Goal: Task Accomplishment & Management: Manage account settings

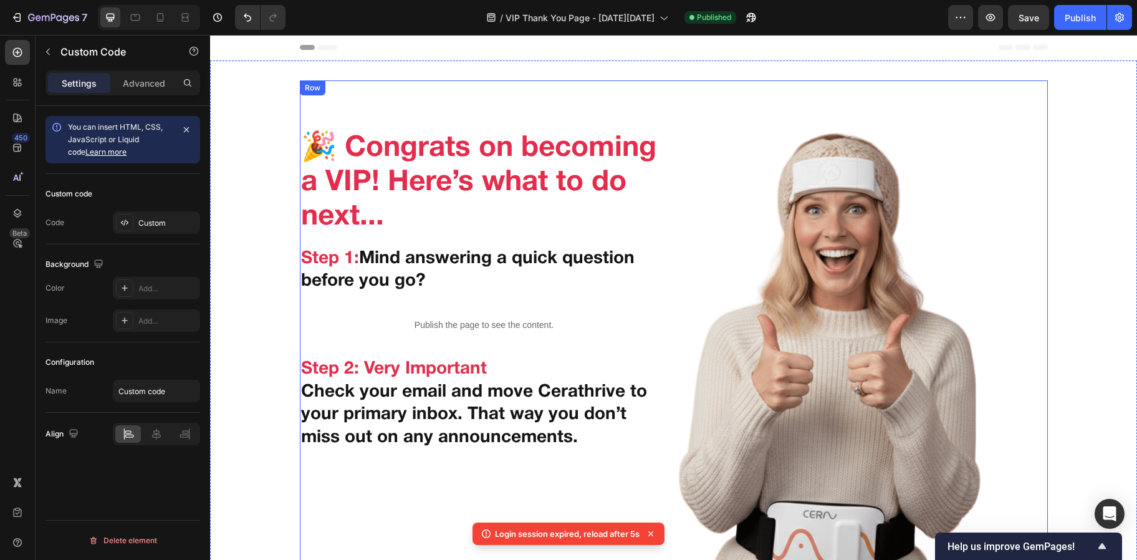
scroll to position [158, 0]
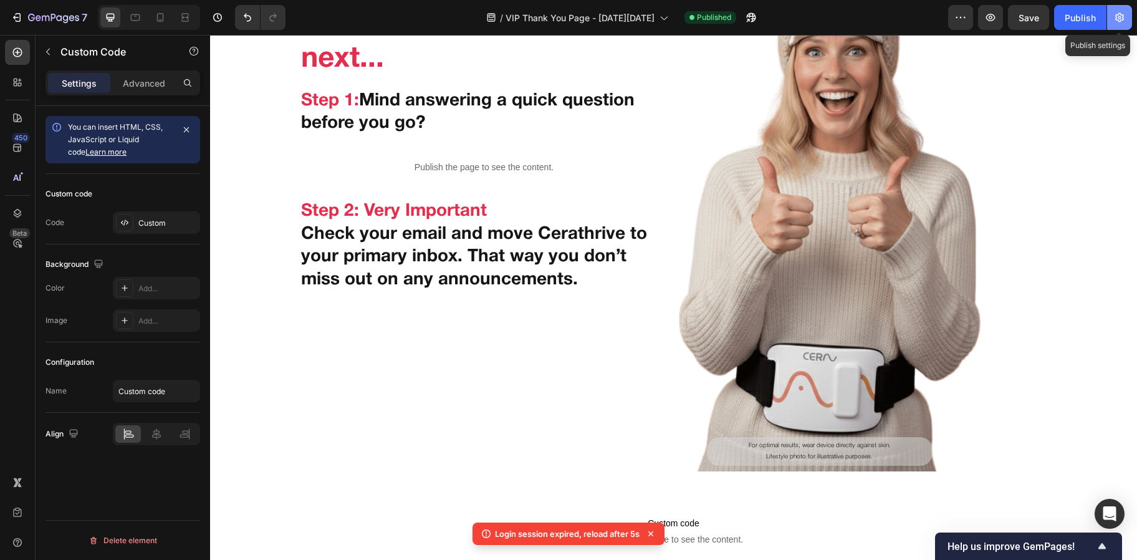
click at [1114, 16] on icon "button" at bounding box center [1120, 17] width 12 height 12
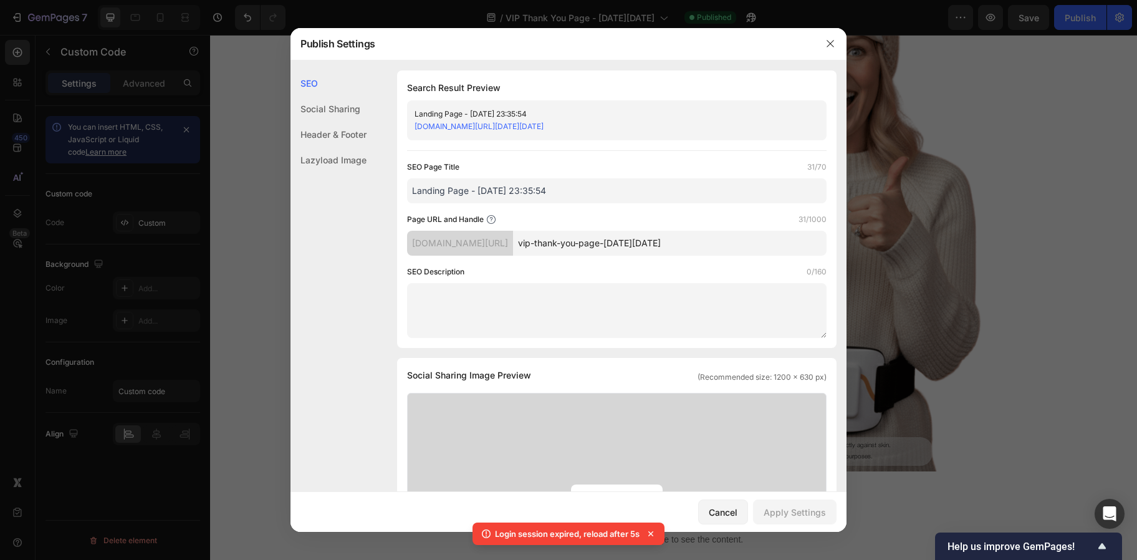
click at [323, 130] on div "Header & Footer" at bounding box center [329, 135] width 76 height 26
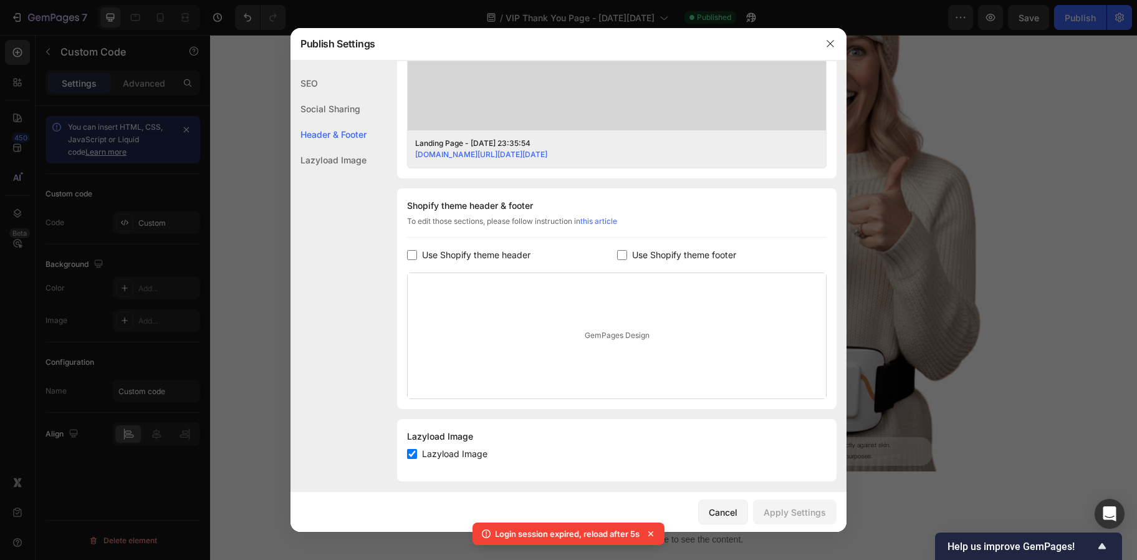
scroll to position [478, 0]
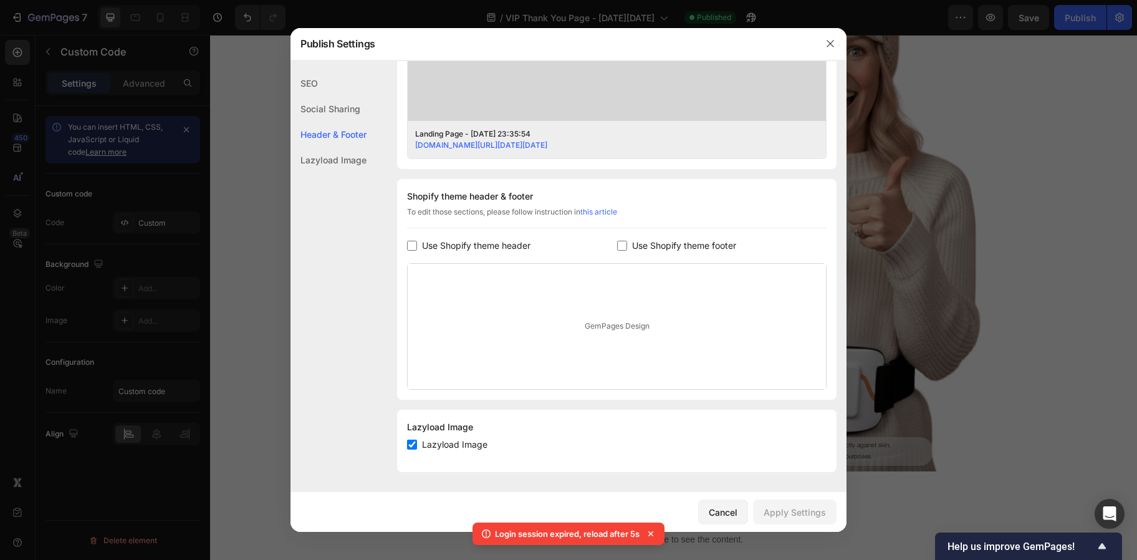
click at [617, 243] on input "checkbox" at bounding box center [622, 246] width 10 height 10
checkbox input "true"
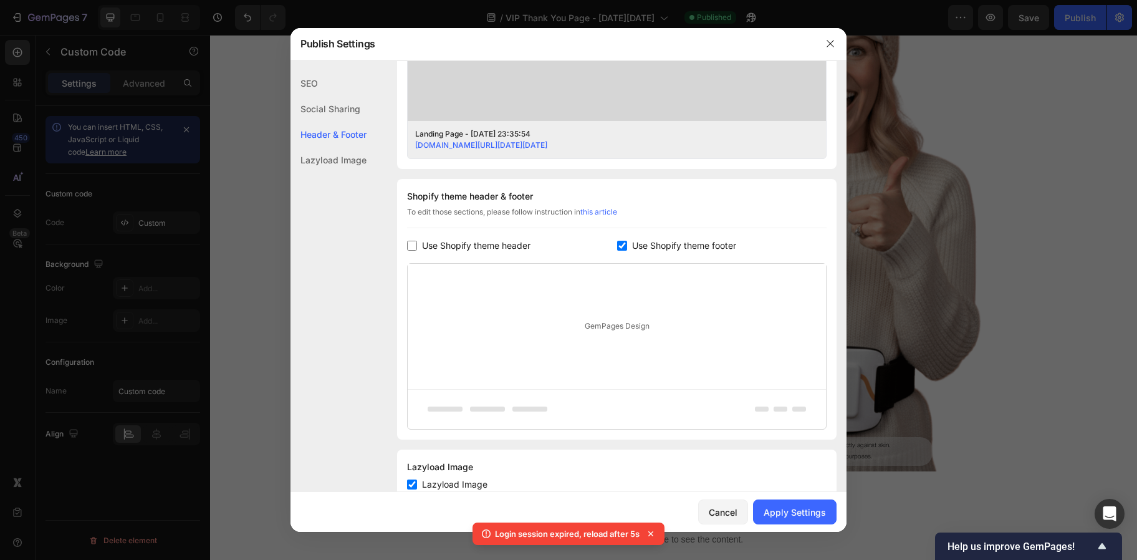
click at [453, 481] on span "Lazyload Image" at bounding box center [454, 484] width 65 height 15
checkbox input "false"
click at [776, 512] on div "Apply Settings" at bounding box center [795, 512] width 62 height 13
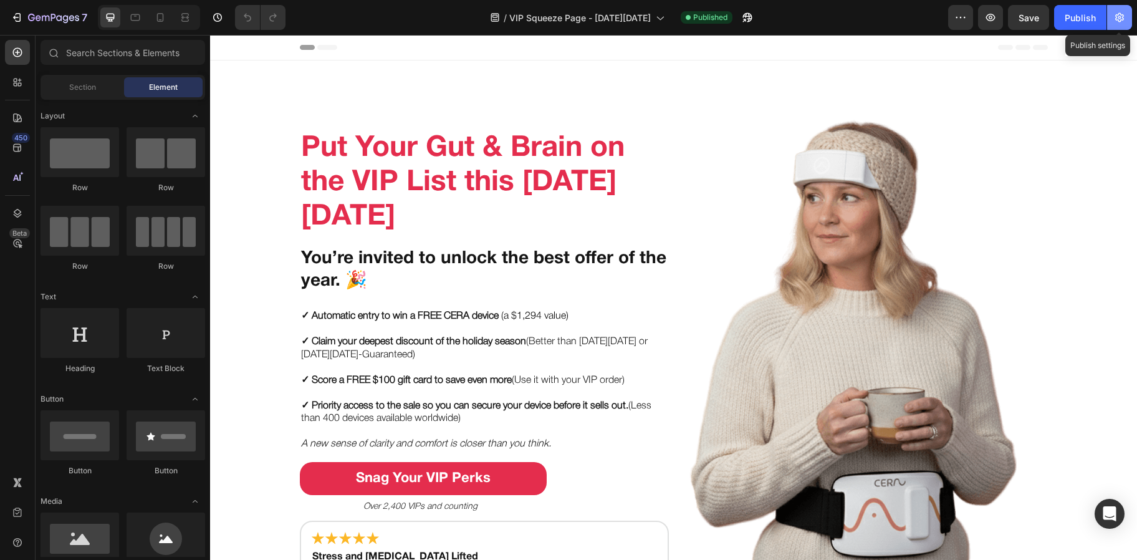
click at [1114, 14] on icon "button" at bounding box center [1120, 17] width 12 height 12
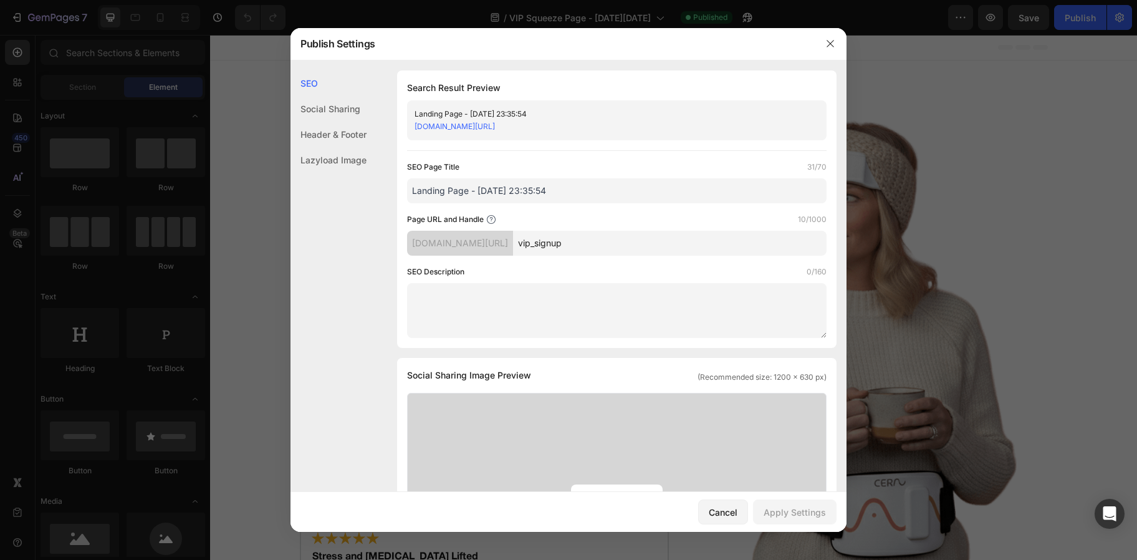
click at [331, 128] on div "Header & Footer" at bounding box center [329, 135] width 76 height 26
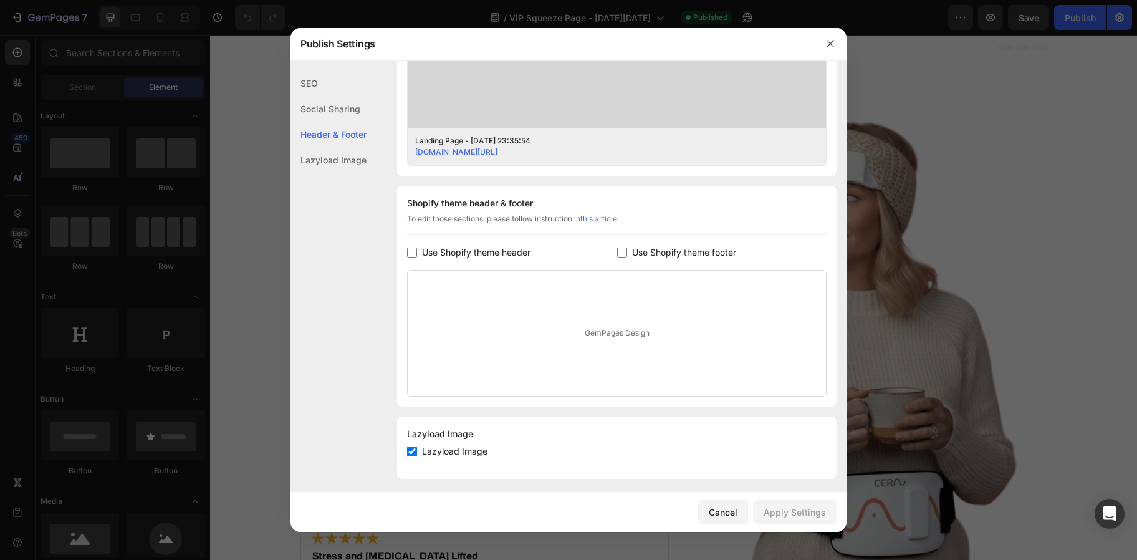
scroll to position [478, 0]
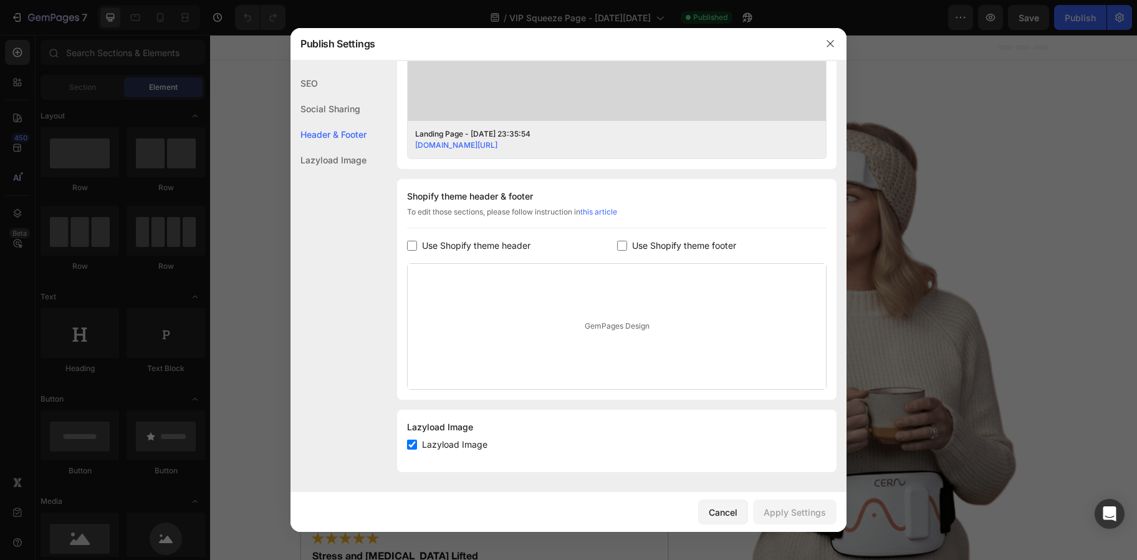
click at [695, 249] on span "Use Shopify theme footer" at bounding box center [684, 245] width 104 height 15
checkbox input "true"
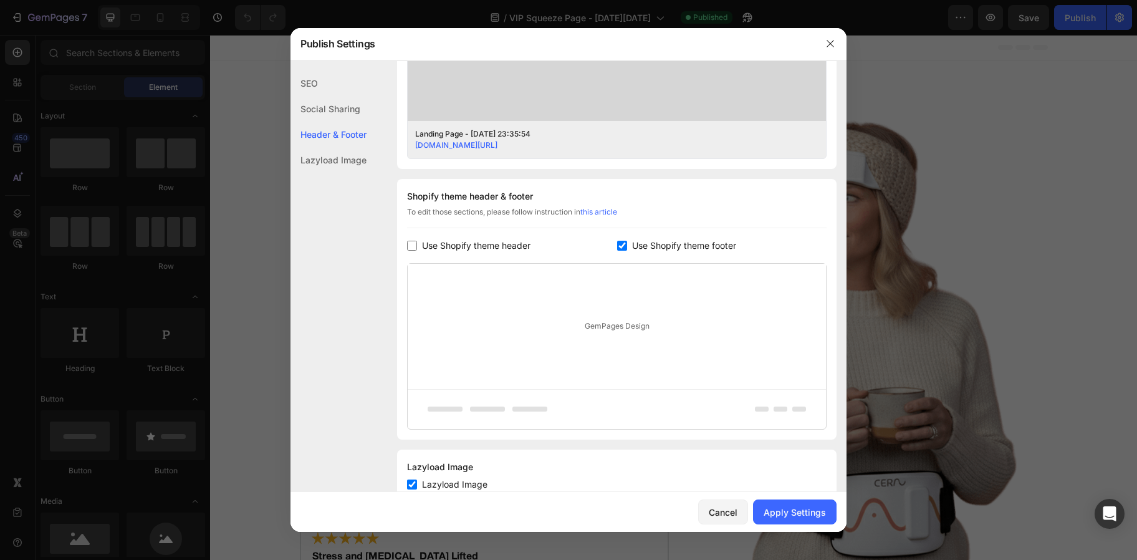
click at [450, 483] on span "Lazyload Image" at bounding box center [454, 484] width 65 height 15
checkbox input "false"
click at [773, 511] on div "Apply Settings" at bounding box center [795, 512] width 62 height 13
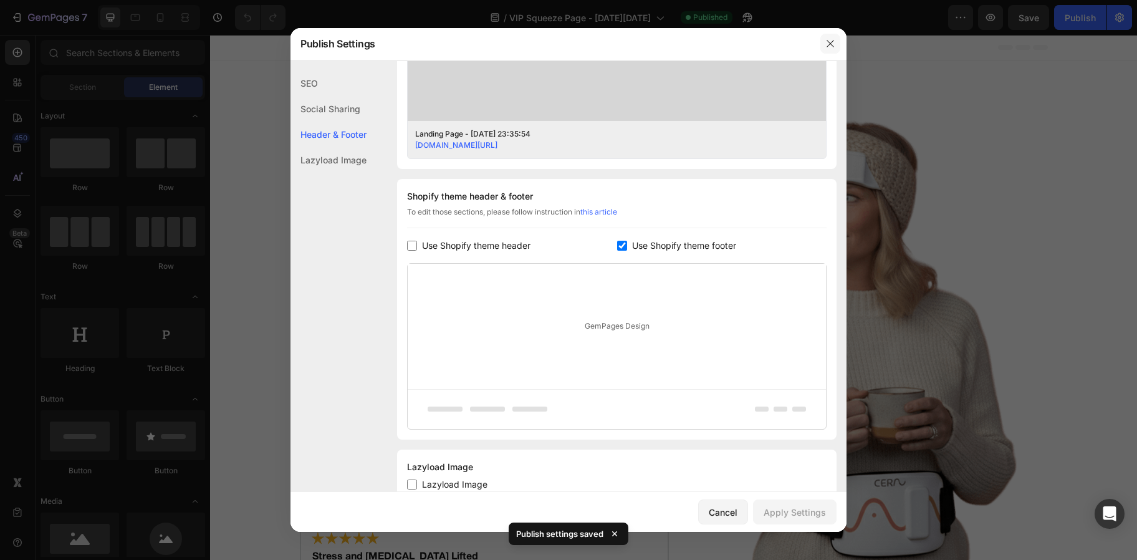
click at [822, 44] on button "button" at bounding box center [831, 44] width 20 height 20
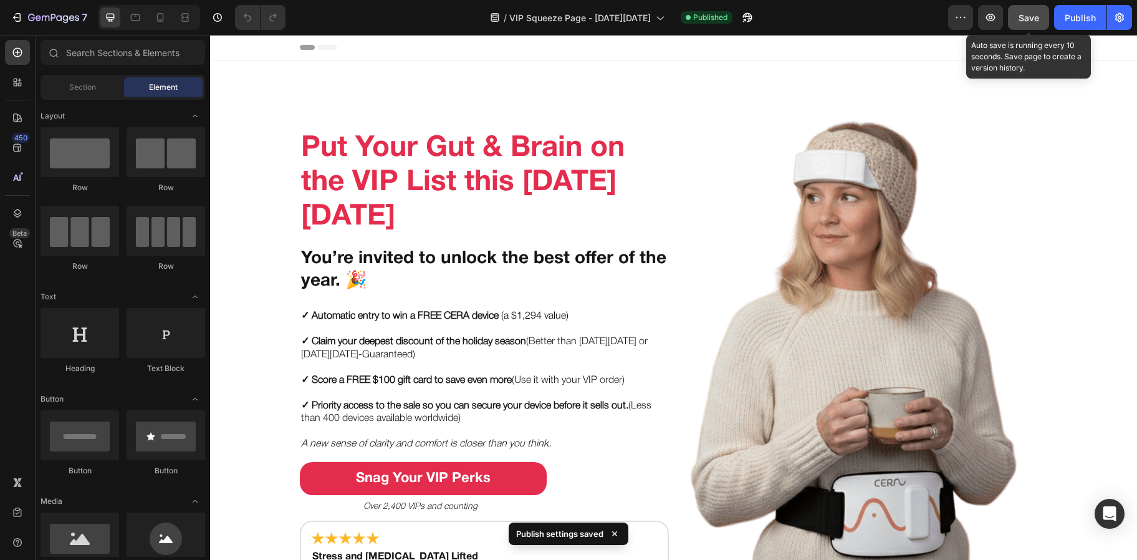
click at [1028, 19] on span "Save" at bounding box center [1029, 17] width 21 height 11
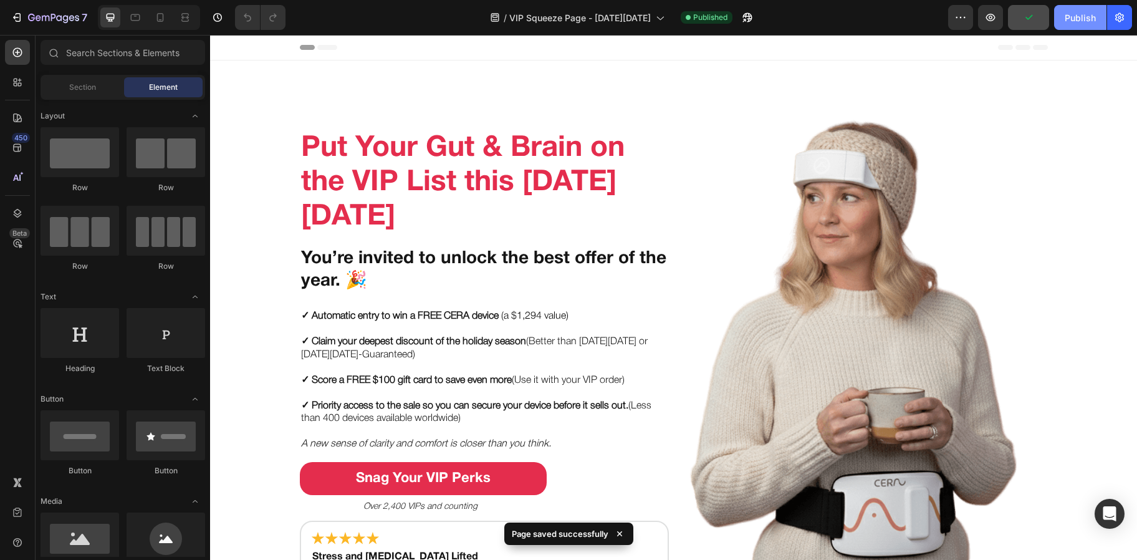
click at [1082, 14] on div "Publish" at bounding box center [1080, 17] width 31 height 13
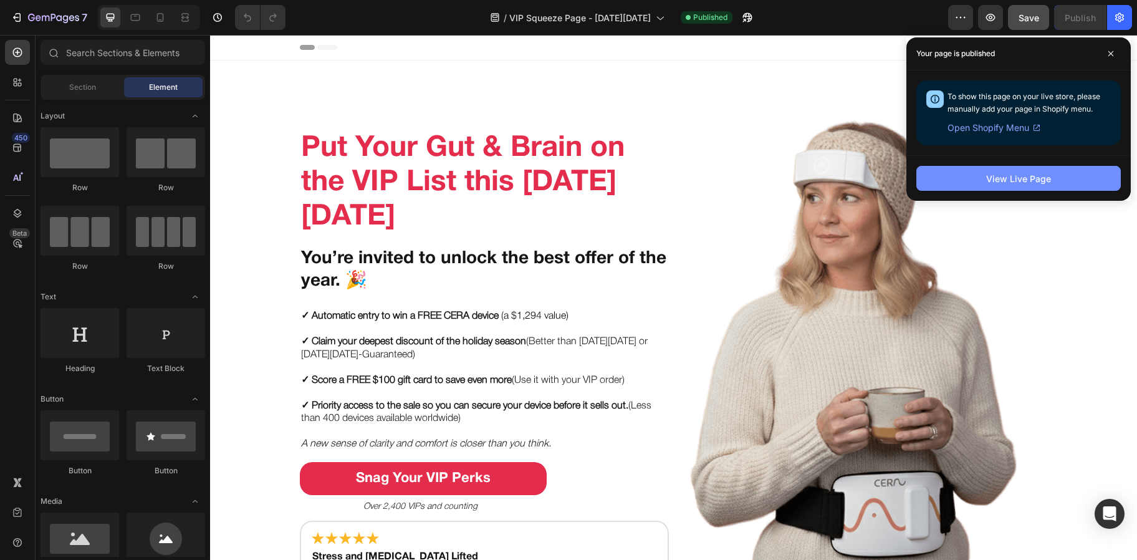
click at [965, 181] on button "View Live Page" at bounding box center [1019, 178] width 205 height 25
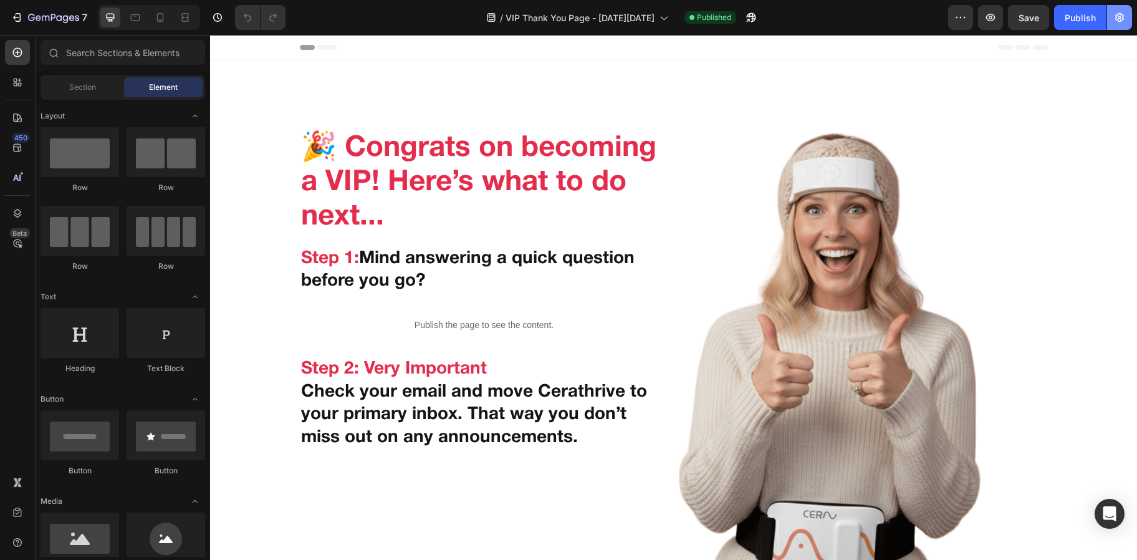
click at [1122, 18] on icon "button" at bounding box center [1120, 17] width 12 height 12
click at [1121, 20] on icon "button" at bounding box center [1120, 17] width 9 height 9
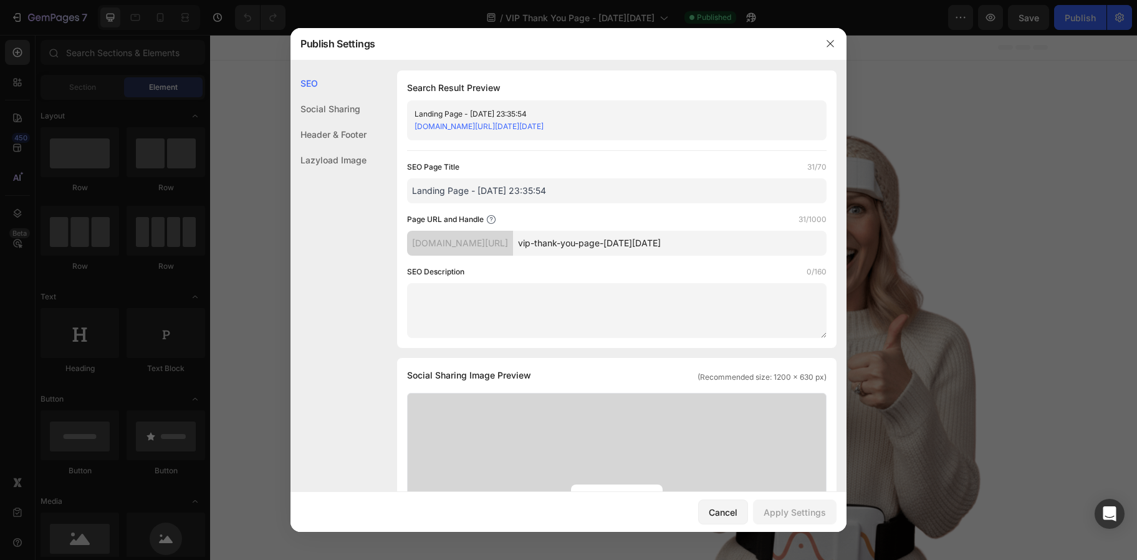
click at [312, 133] on div "Header & Footer" at bounding box center [329, 135] width 76 height 26
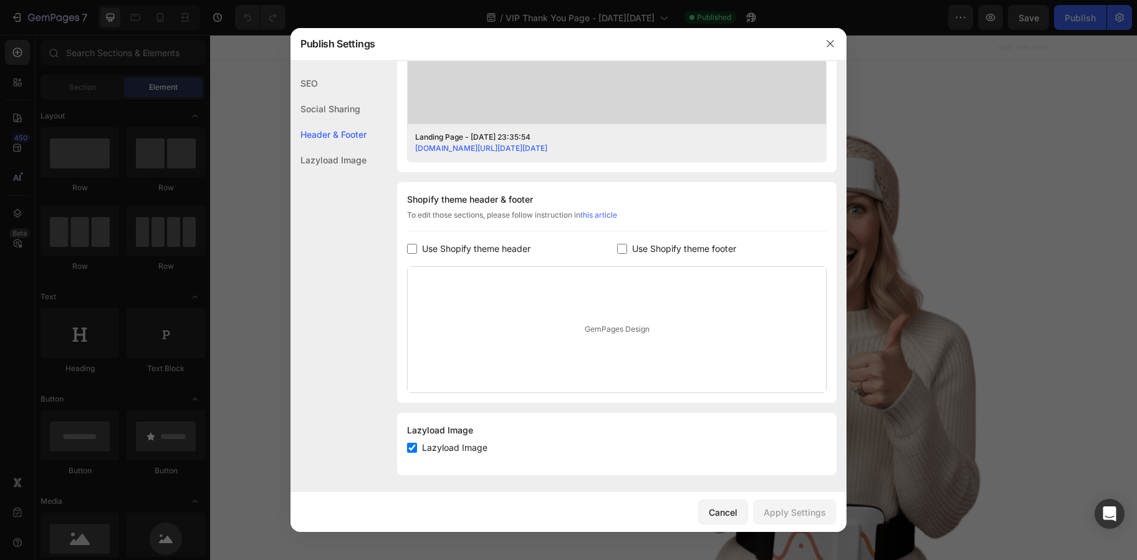
scroll to position [478, 0]
click at [632, 249] on span "Use Shopify theme footer" at bounding box center [684, 245] width 104 height 15
checkbox input "true"
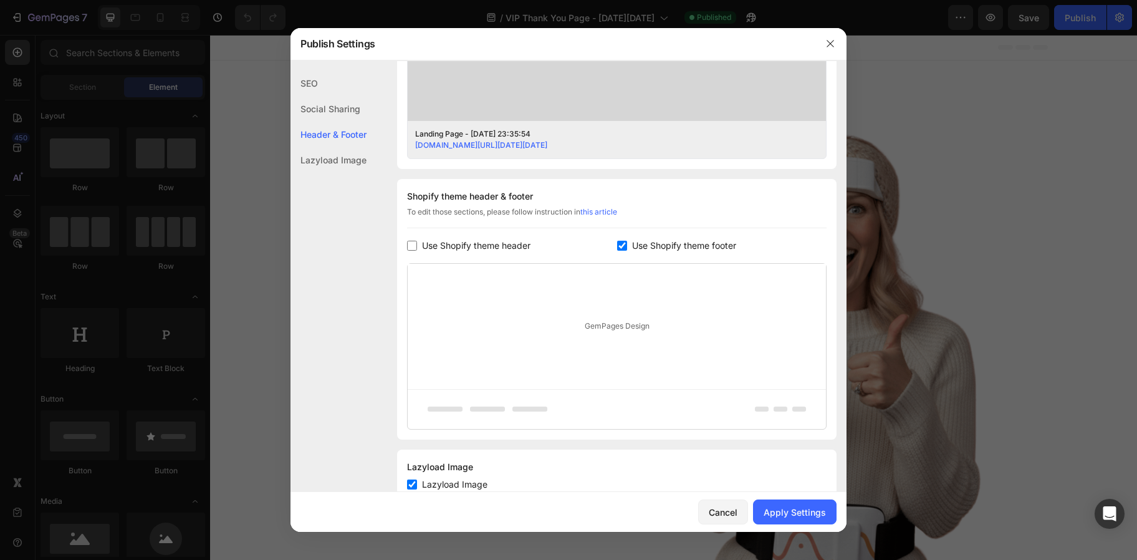
click at [452, 490] on span "Lazyload Image" at bounding box center [454, 484] width 65 height 15
checkbox input "false"
click at [774, 513] on div "Apply Settings" at bounding box center [795, 512] width 62 height 13
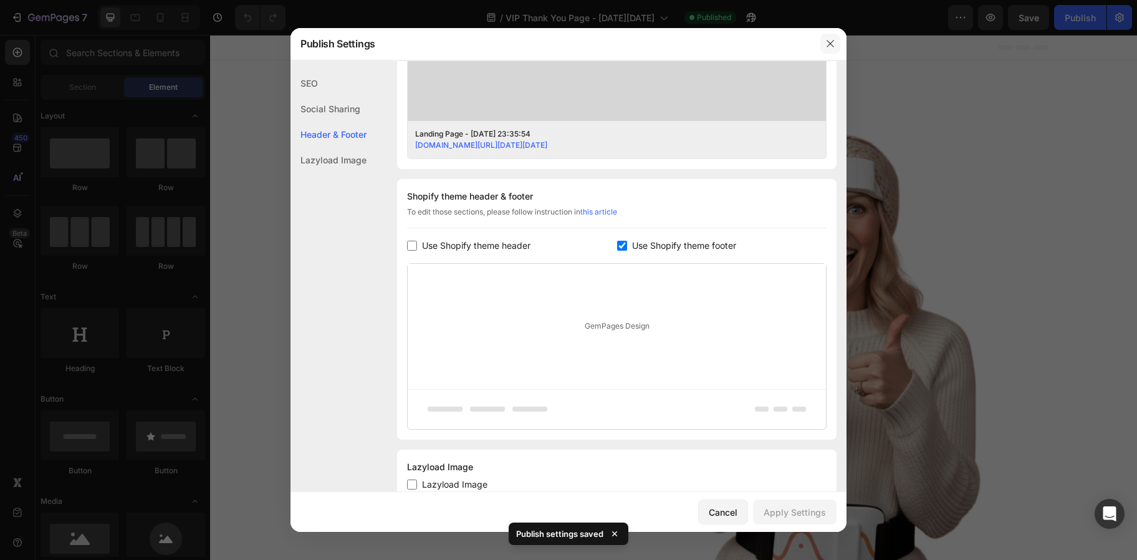
click at [827, 47] on icon "button" at bounding box center [831, 44] width 10 height 10
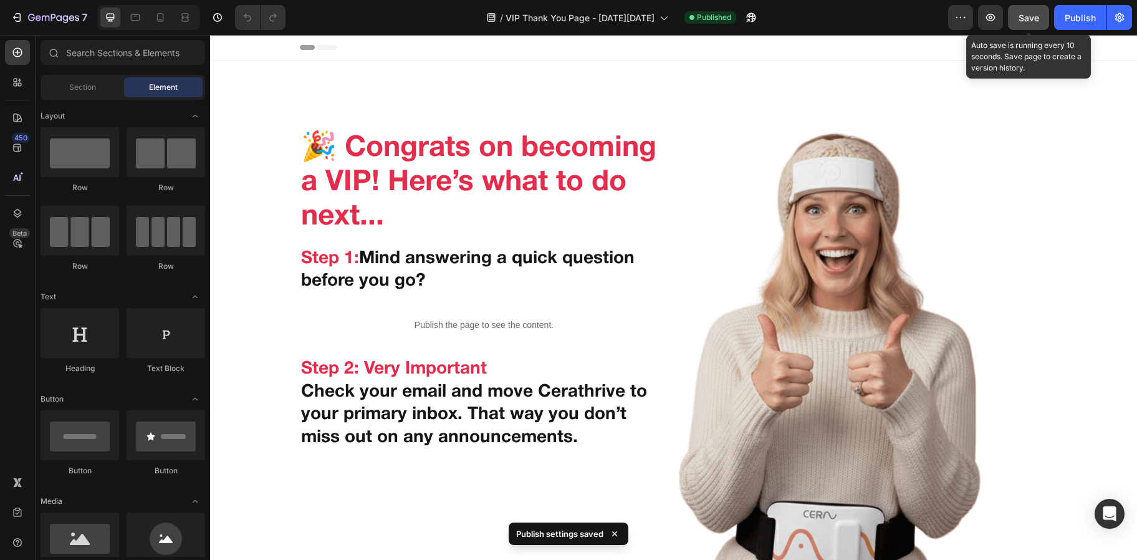
click at [1040, 16] on button "Save" at bounding box center [1028, 17] width 41 height 25
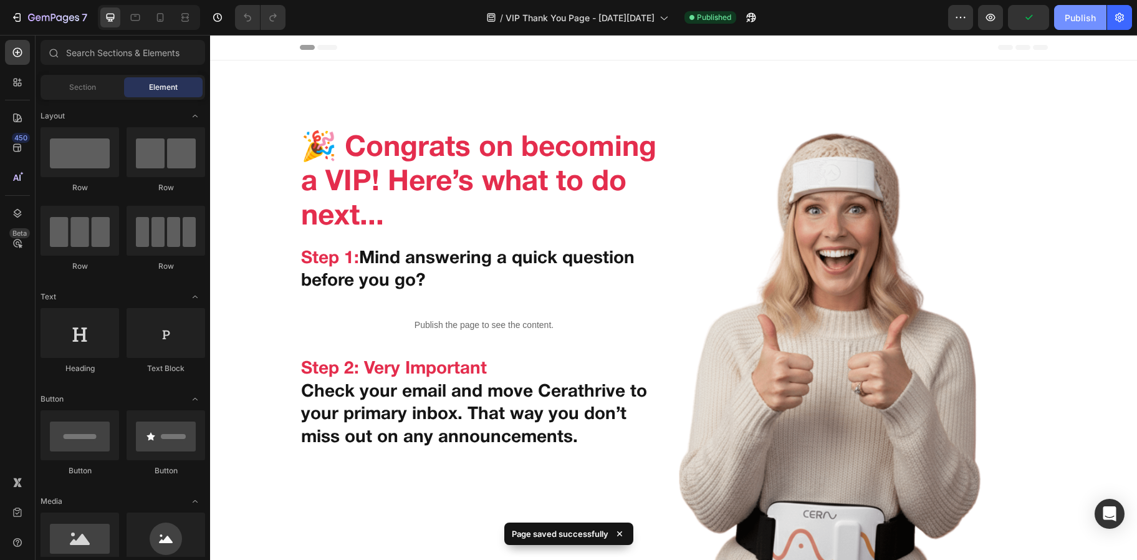
click at [1071, 16] on div "Publish" at bounding box center [1080, 17] width 31 height 13
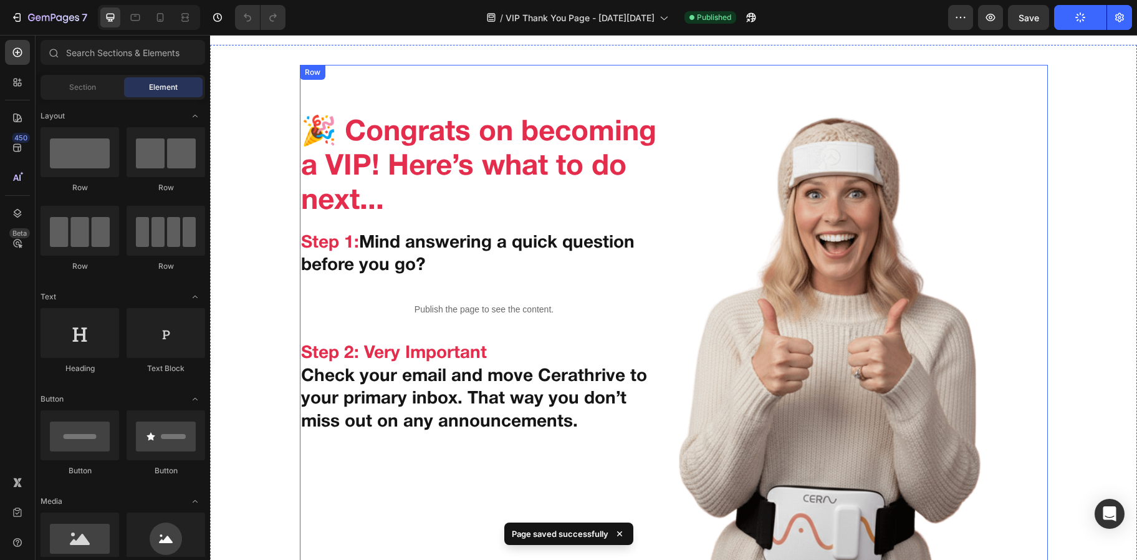
scroll to position [0, 0]
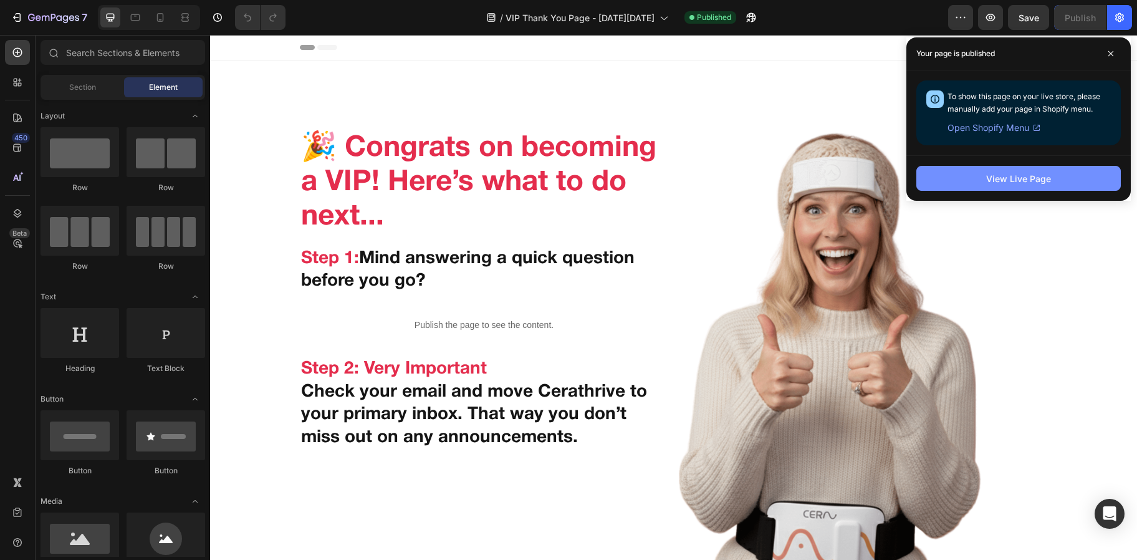
click at [986, 185] on button "View Live Page" at bounding box center [1019, 178] width 205 height 25
